Goal: Task Accomplishment & Management: Manage account settings

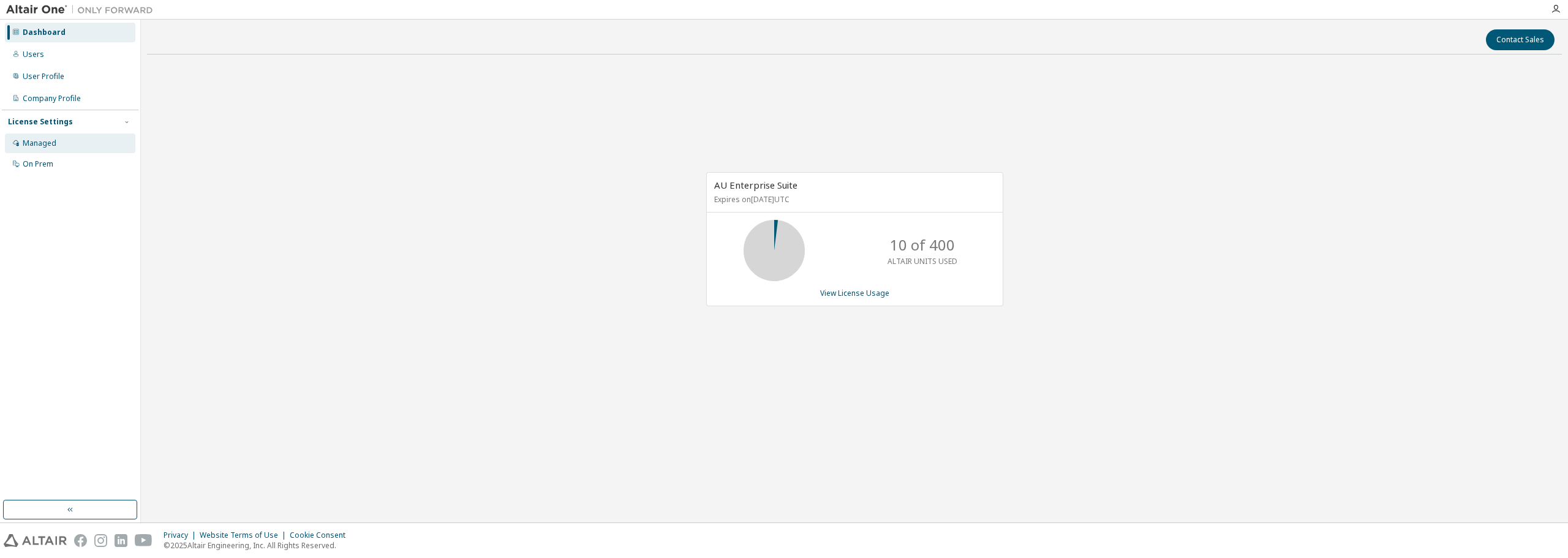
click at [52, 136] on div "Managed" at bounding box center [70, 143] width 130 height 19
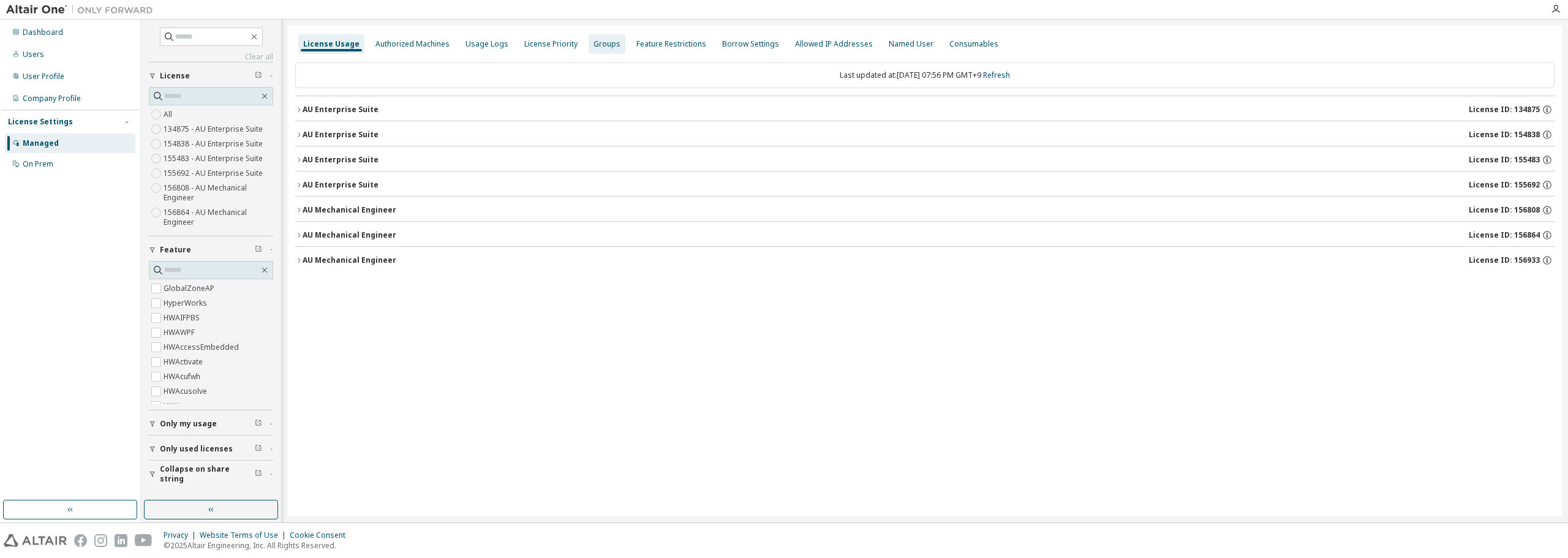
click at [605, 44] on div "Groups" at bounding box center [607, 44] width 27 height 10
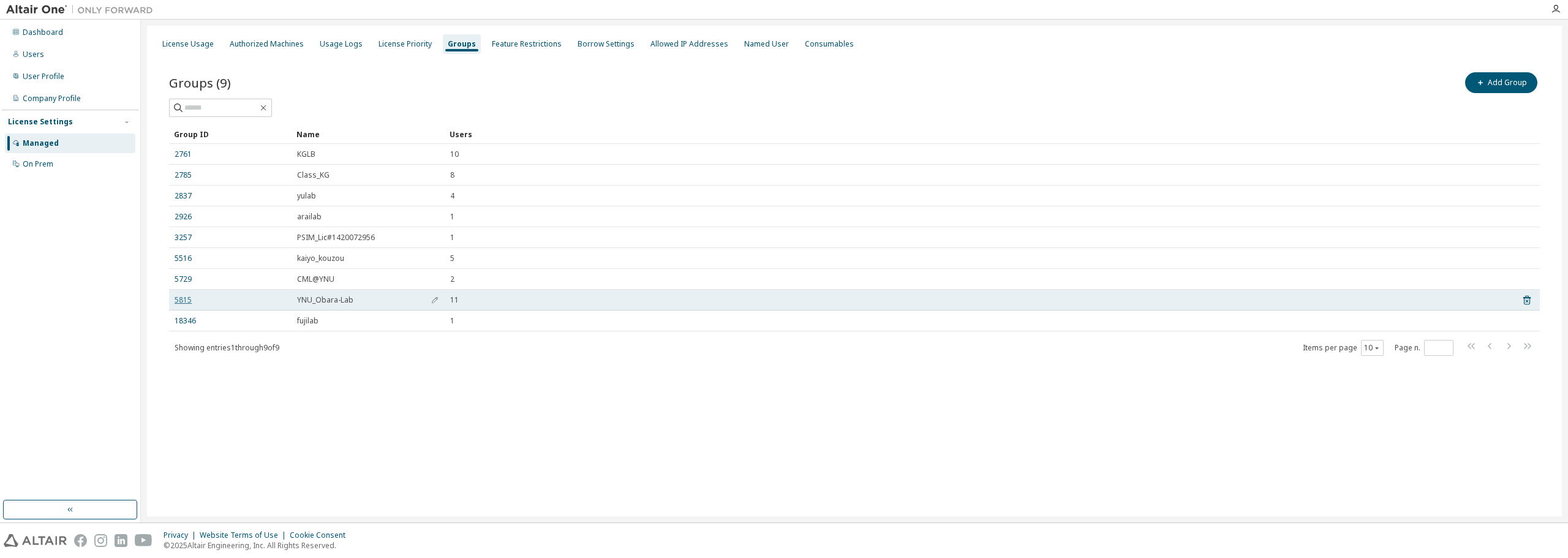
click at [180, 302] on link "5815" at bounding box center [184, 300] width 17 height 10
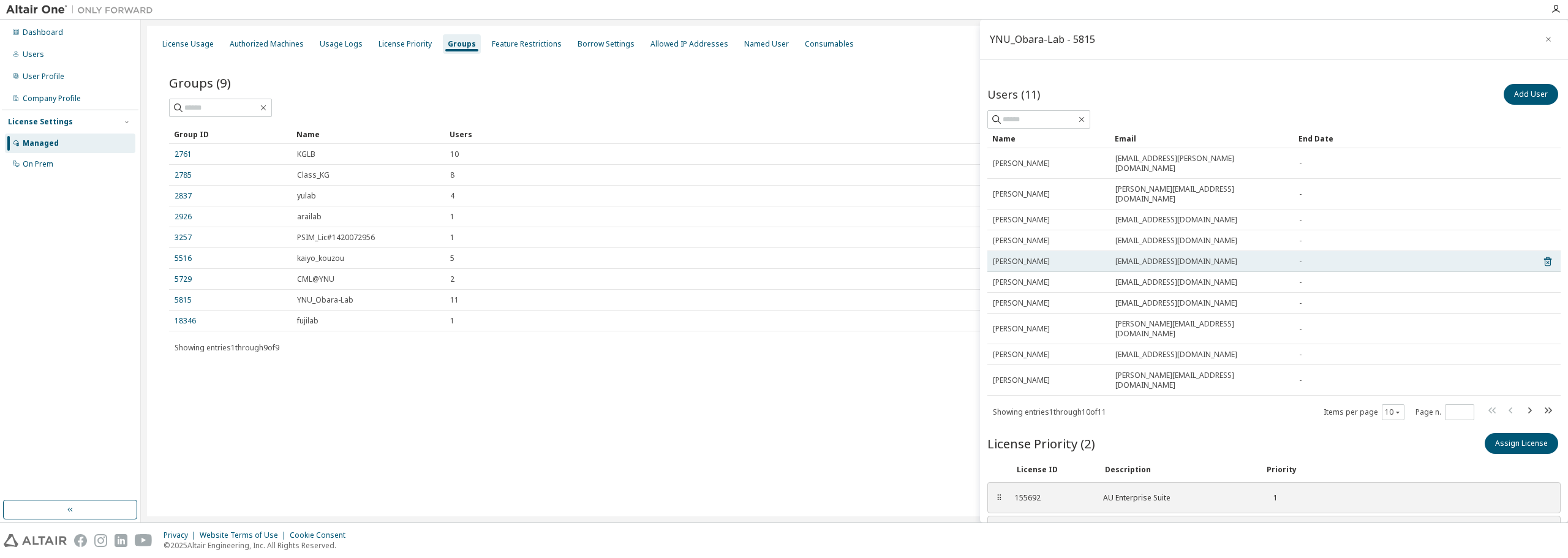
scroll to position [35, 0]
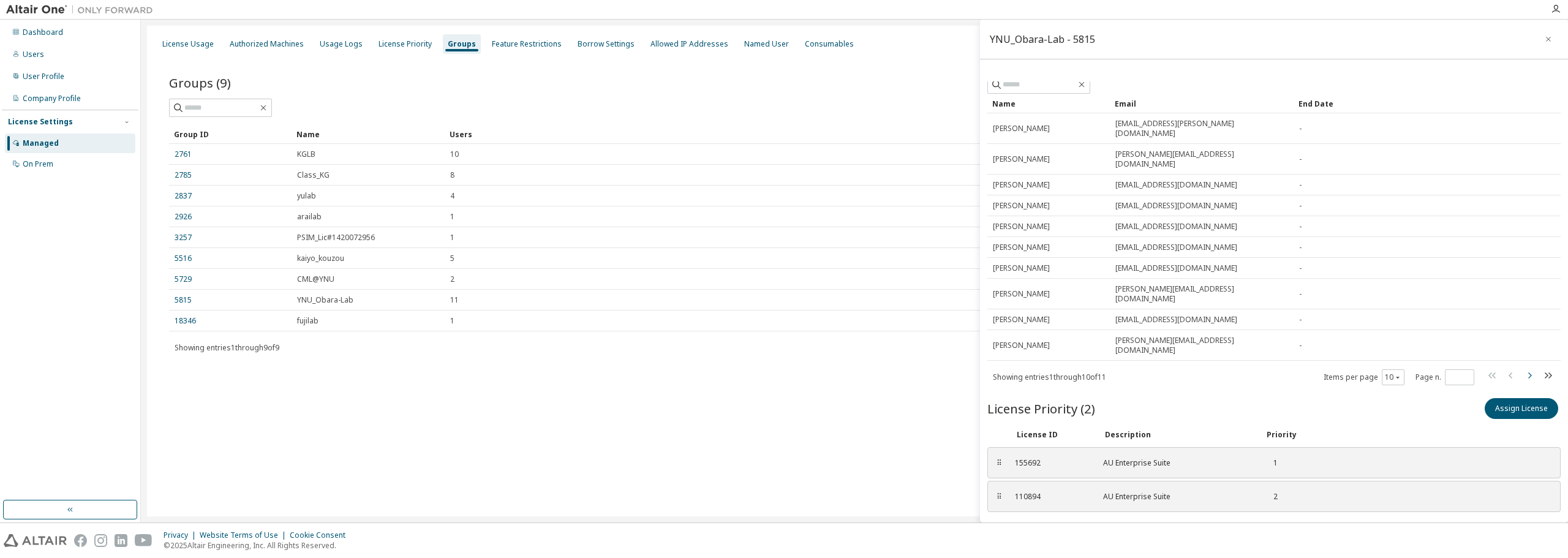
click at [1522, 368] on icon "button" at bounding box center [1529, 375] width 15 height 15
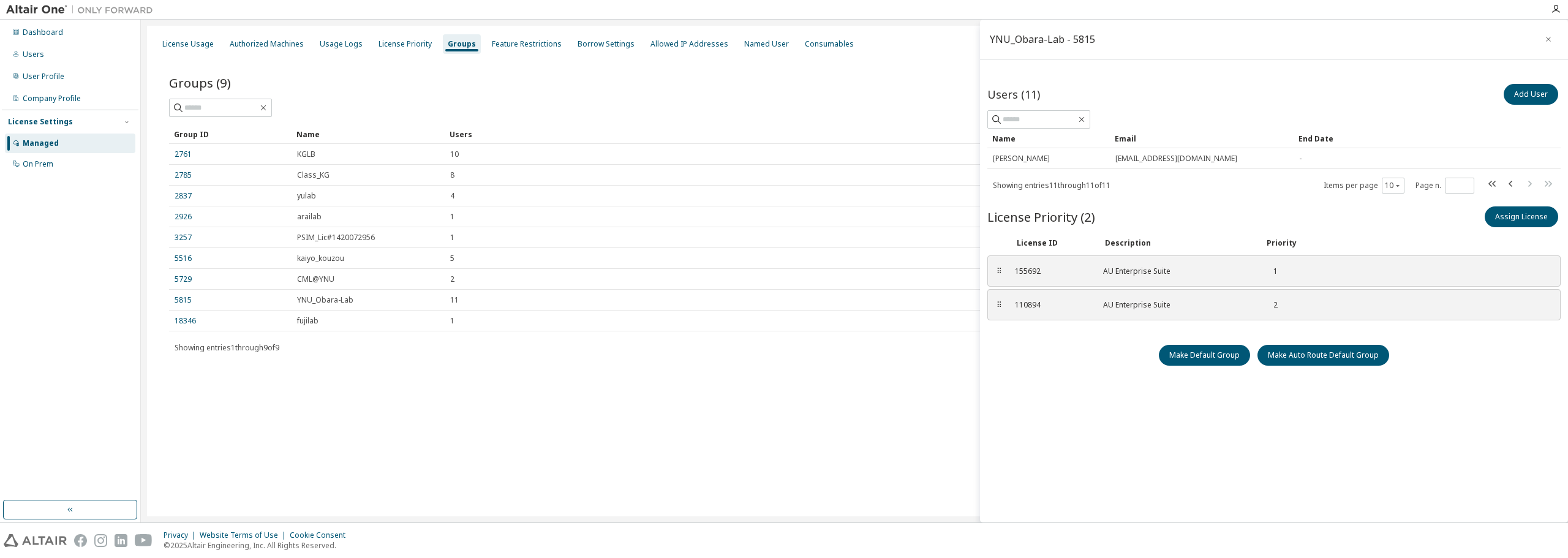
scroll to position [0, 0]
click at [1507, 183] on icon "button" at bounding box center [1510, 184] width 15 height 15
type input "*"
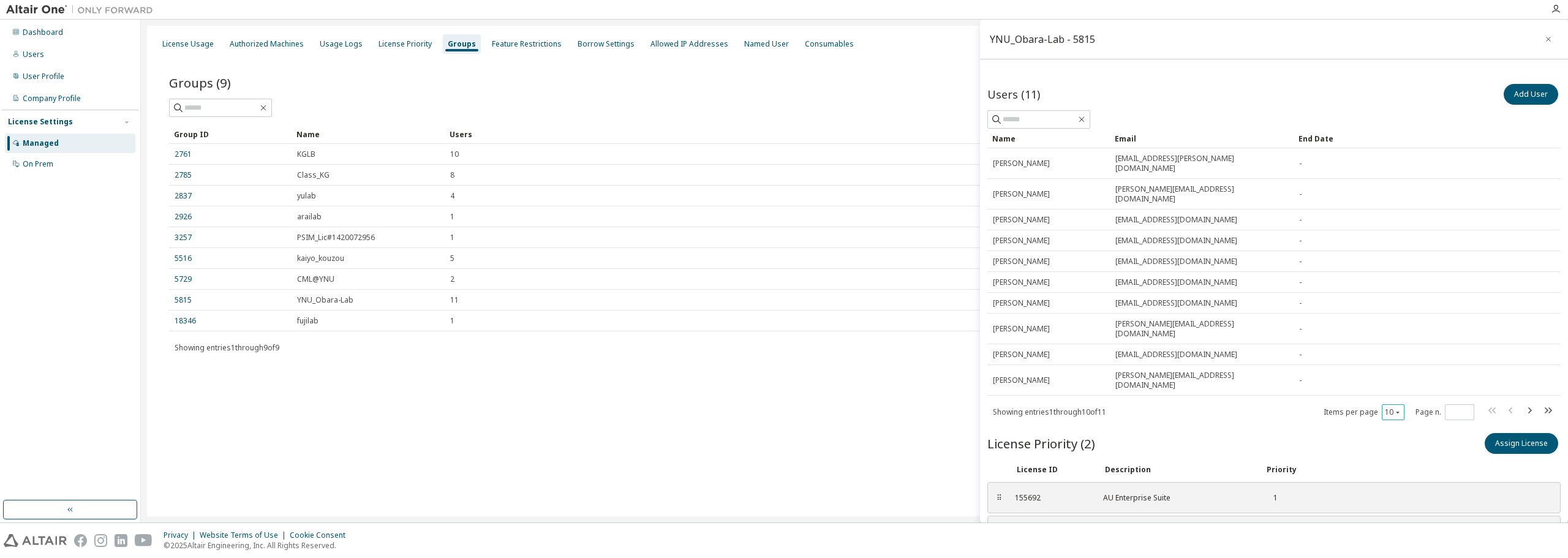
click at [1388, 404] on div "10" at bounding box center [1393, 412] width 23 height 16
click at [1384, 408] on button "10" at bounding box center [1392, 412] width 17 height 10
click at [1397, 408] on div "20" at bounding box center [1419, 404] width 98 height 15
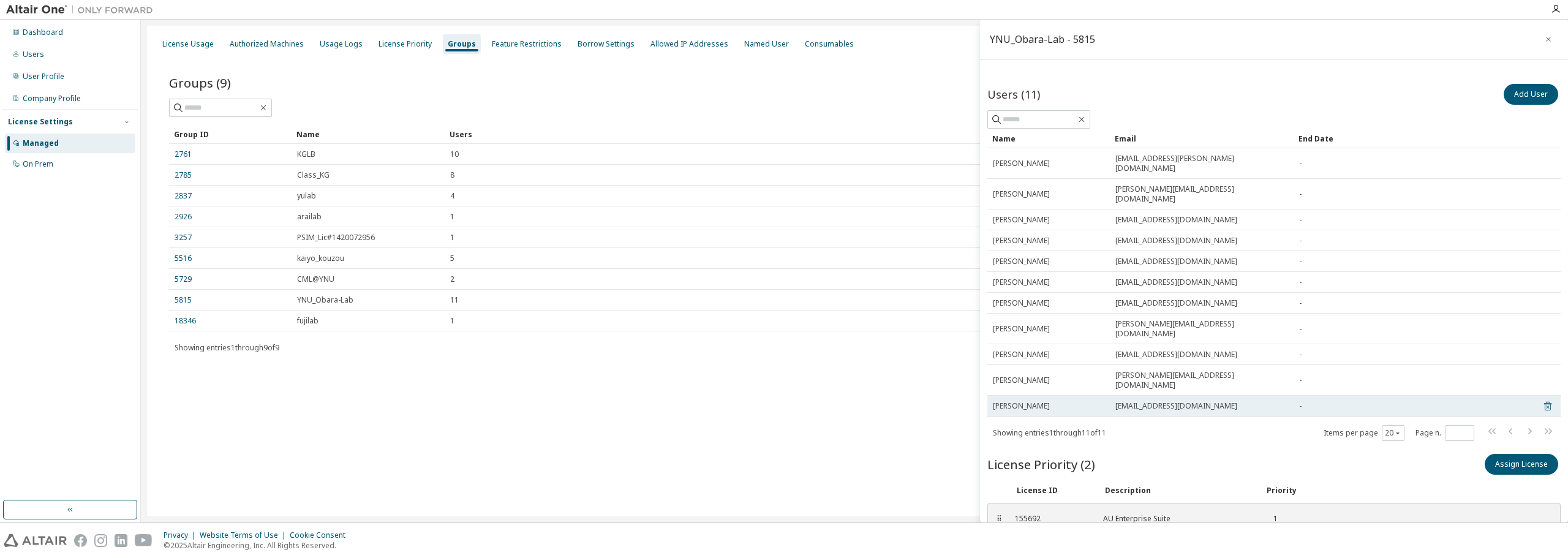
click at [1544, 402] on icon at bounding box center [1547, 407] width 7 height 10
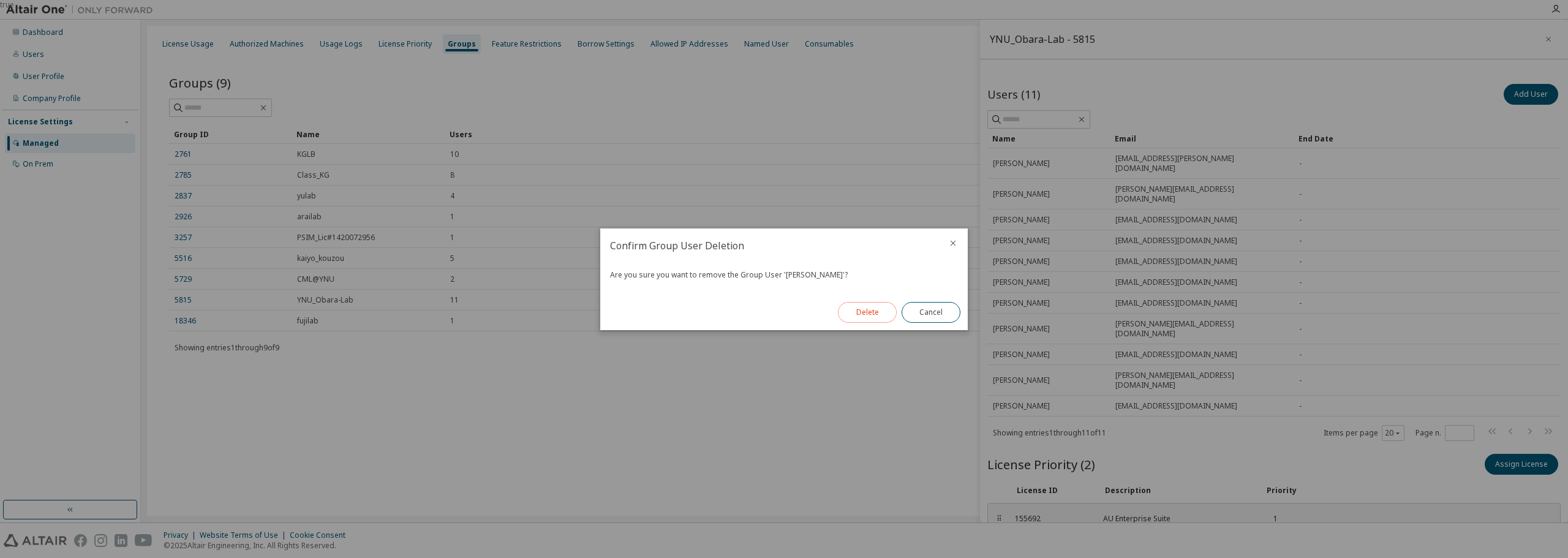
click at [858, 317] on button "Delete" at bounding box center [866, 312] width 59 height 21
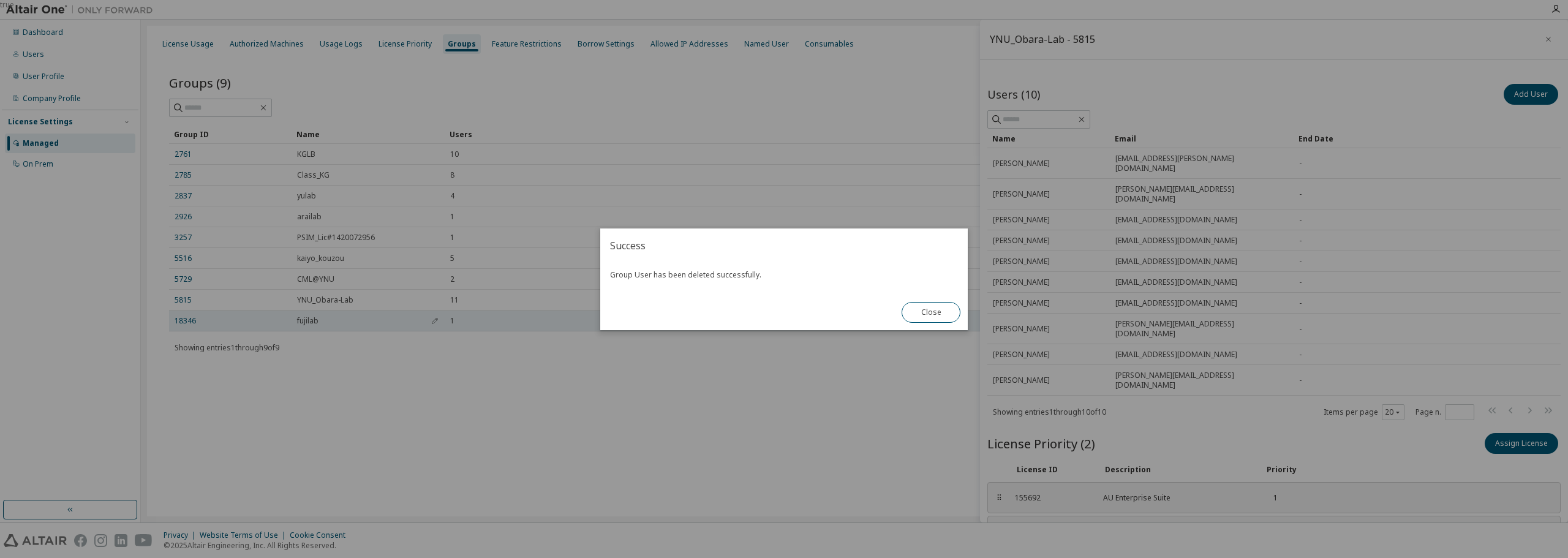
click at [933, 314] on button "Close" at bounding box center [930, 312] width 59 height 21
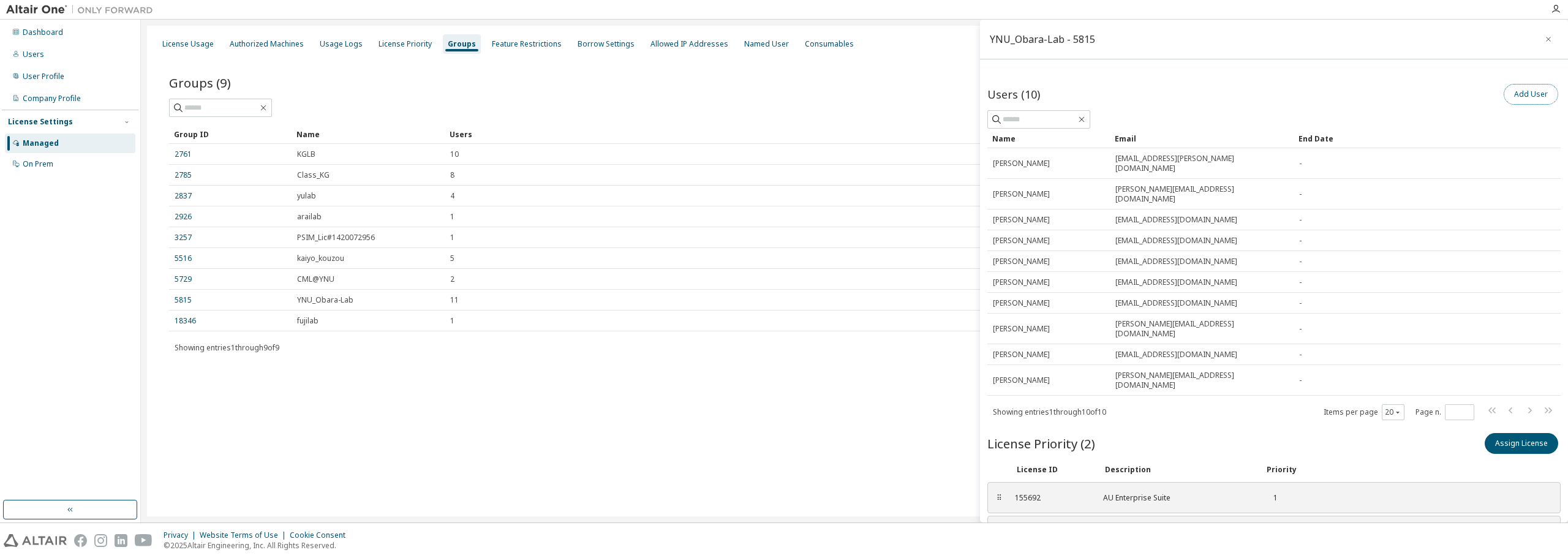
click at [1514, 95] on button "Add User" at bounding box center [1530, 94] width 54 height 21
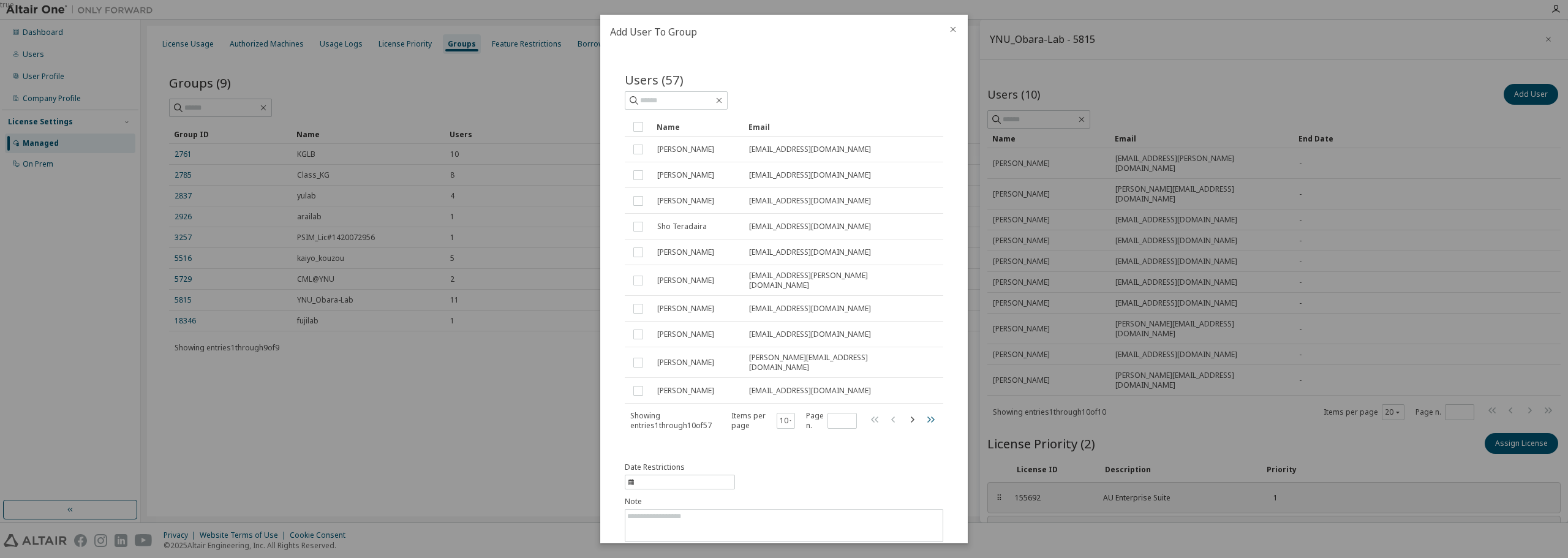
click at [923, 413] on icon "button" at bounding box center [930, 420] width 15 height 15
type input "*"
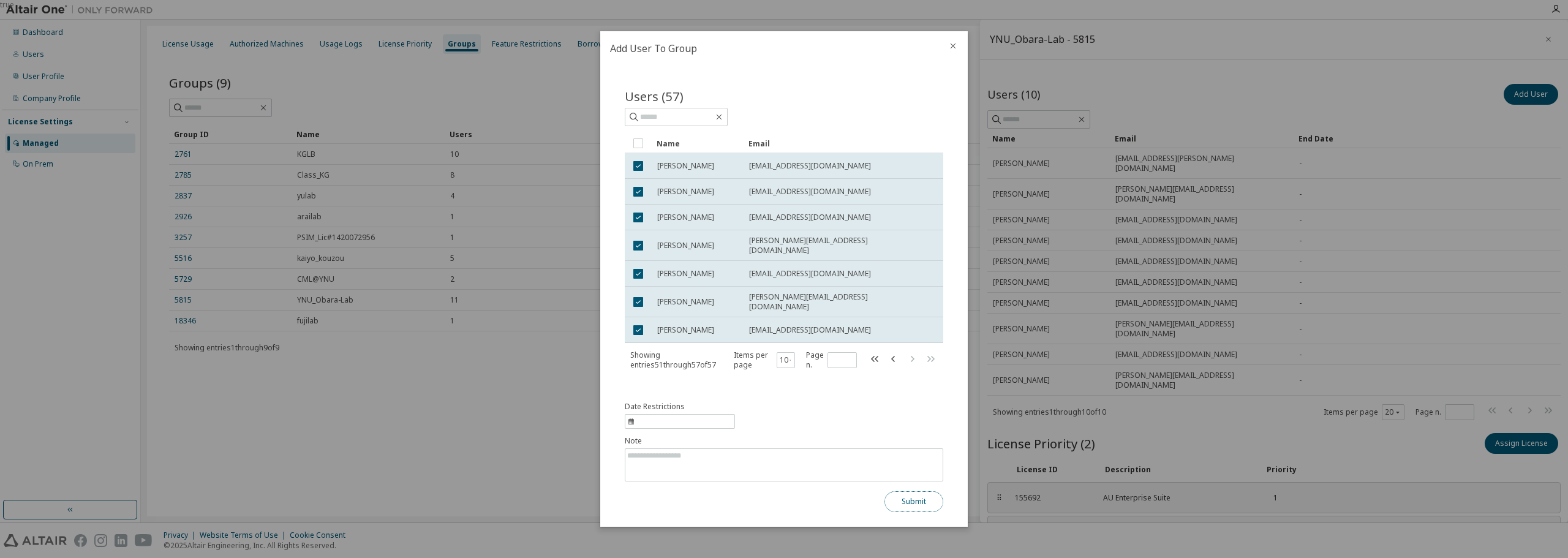
click at [912, 499] on button "Submit" at bounding box center [913, 502] width 59 height 21
